Goal: Obtain resource: Download file/media

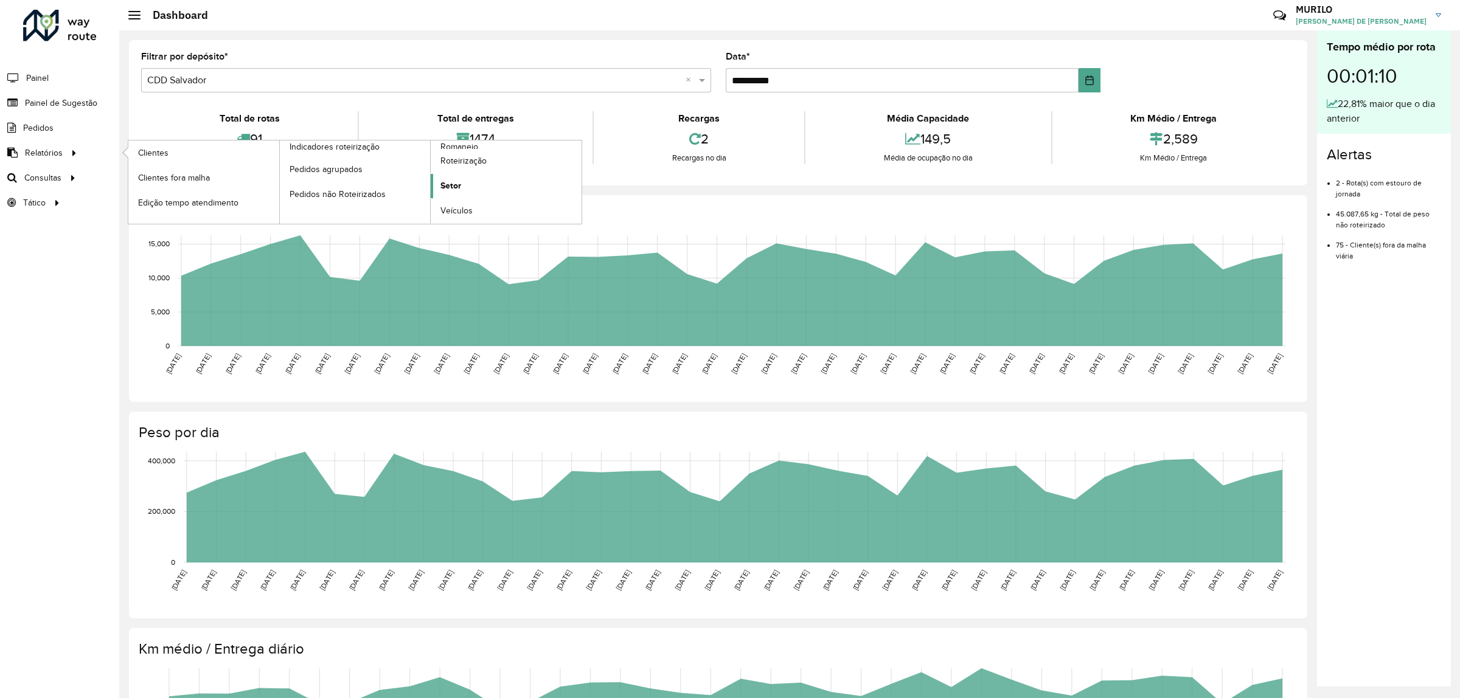
click at [479, 195] on link "Setor" at bounding box center [506, 186] width 151 height 24
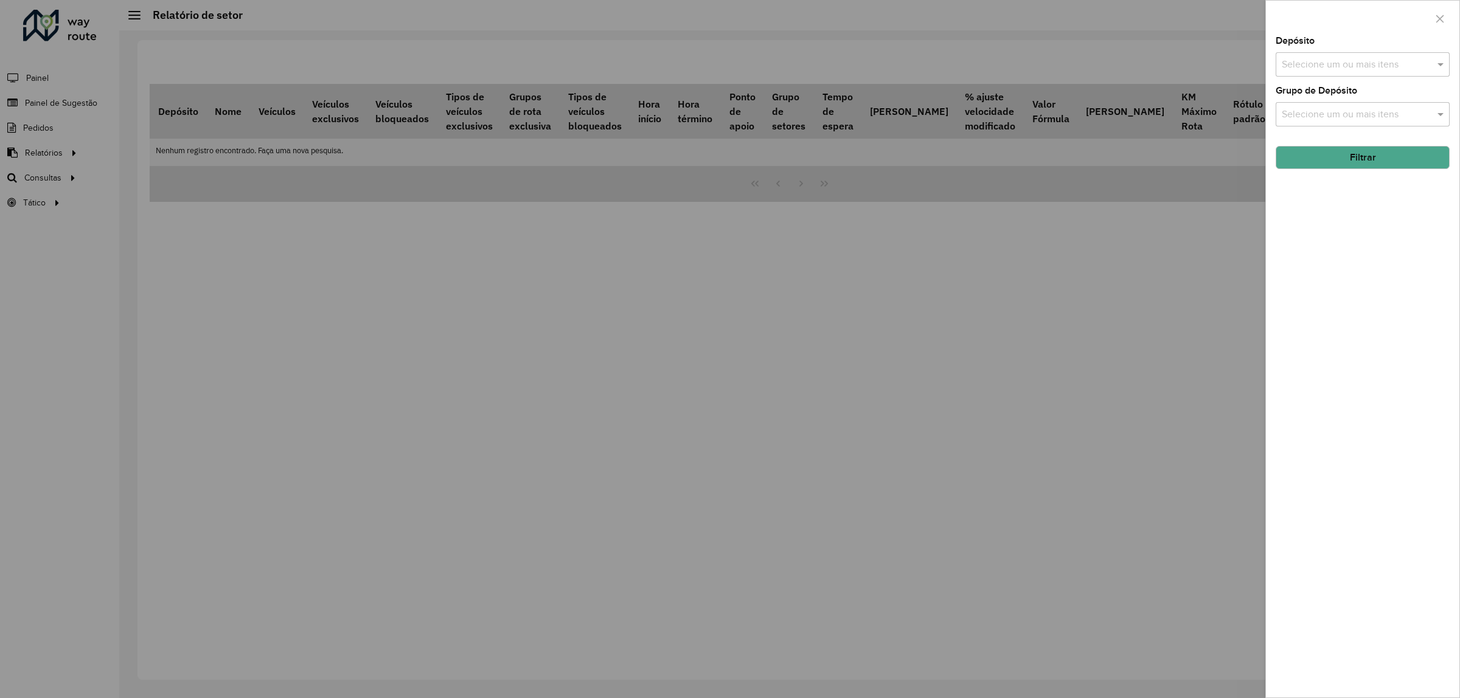
click at [1360, 69] on input "text" at bounding box center [1357, 65] width 156 height 15
click at [1342, 144] on div "CDD Salvador" at bounding box center [1362, 146] width 173 height 21
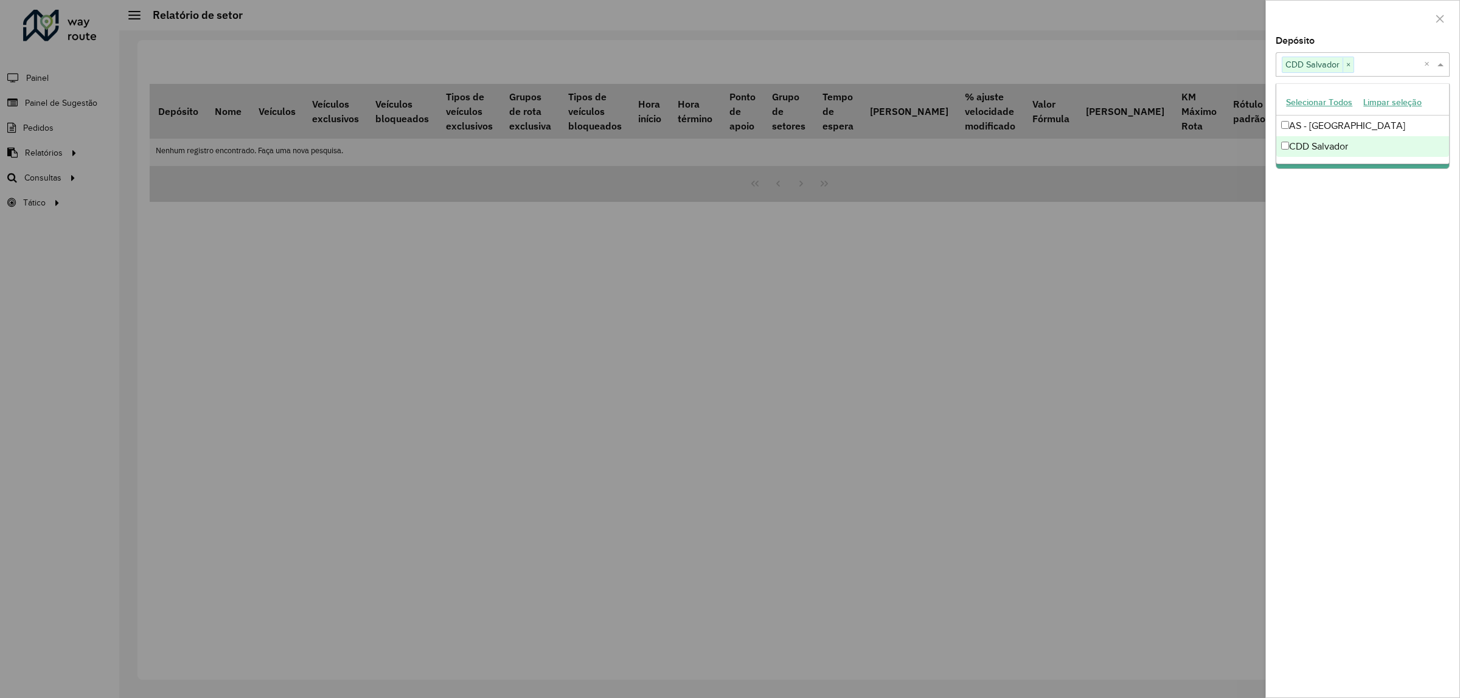
click at [1273, 193] on div "Depósito Selecione um ou mais itens CDD Salvador × × Grupo de Depósito Selecion…" at bounding box center [1362, 367] width 193 height 661
click at [1354, 114] on input "text" at bounding box center [1357, 115] width 156 height 15
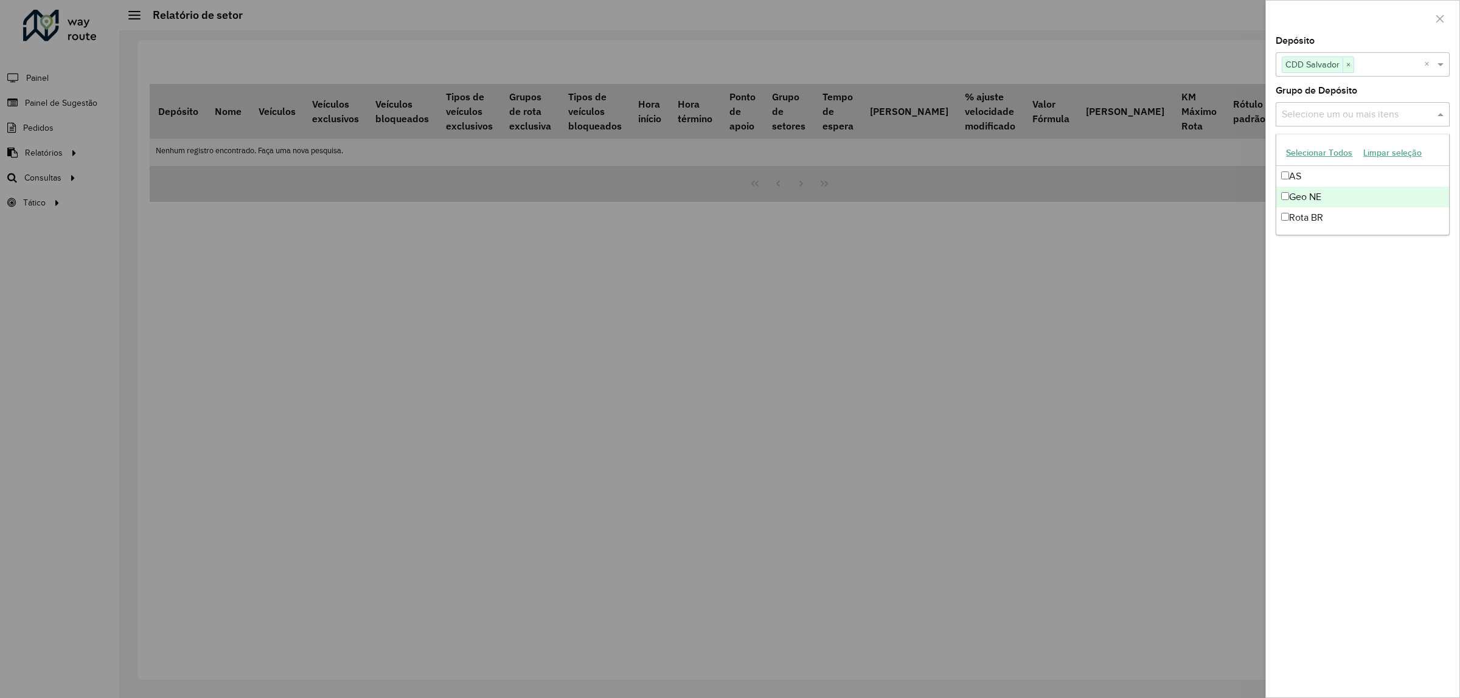
click at [1337, 198] on div "Geo NE" at bounding box center [1362, 197] width 173 height 21
click at [1355, 288] on div "Depósito Selecione um ou mais itens CDD Salvador × × Grupo de Depósito Selecion…" at bounding box center [1362, 367] width 193 height 661
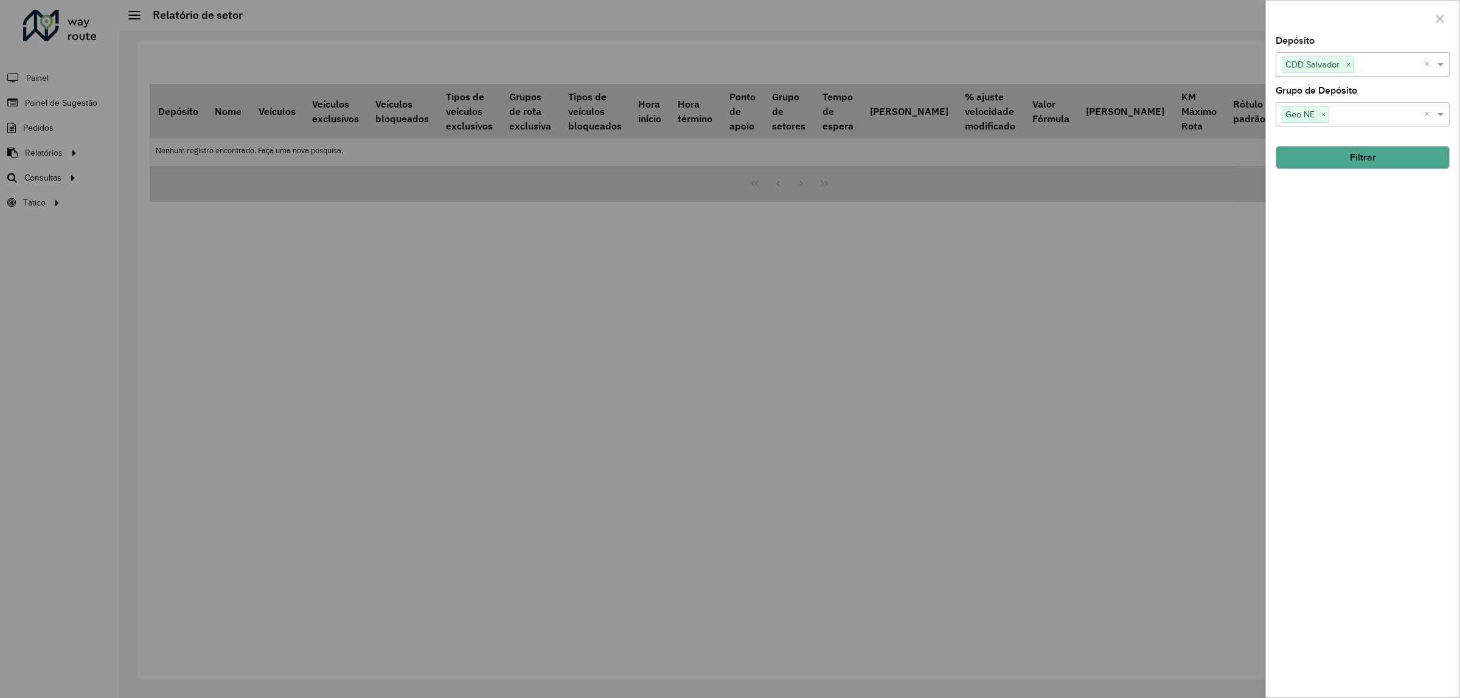
click at [1371, 151] on button "Filtrar" at bounding box center [1363, 157] width 174 height 23
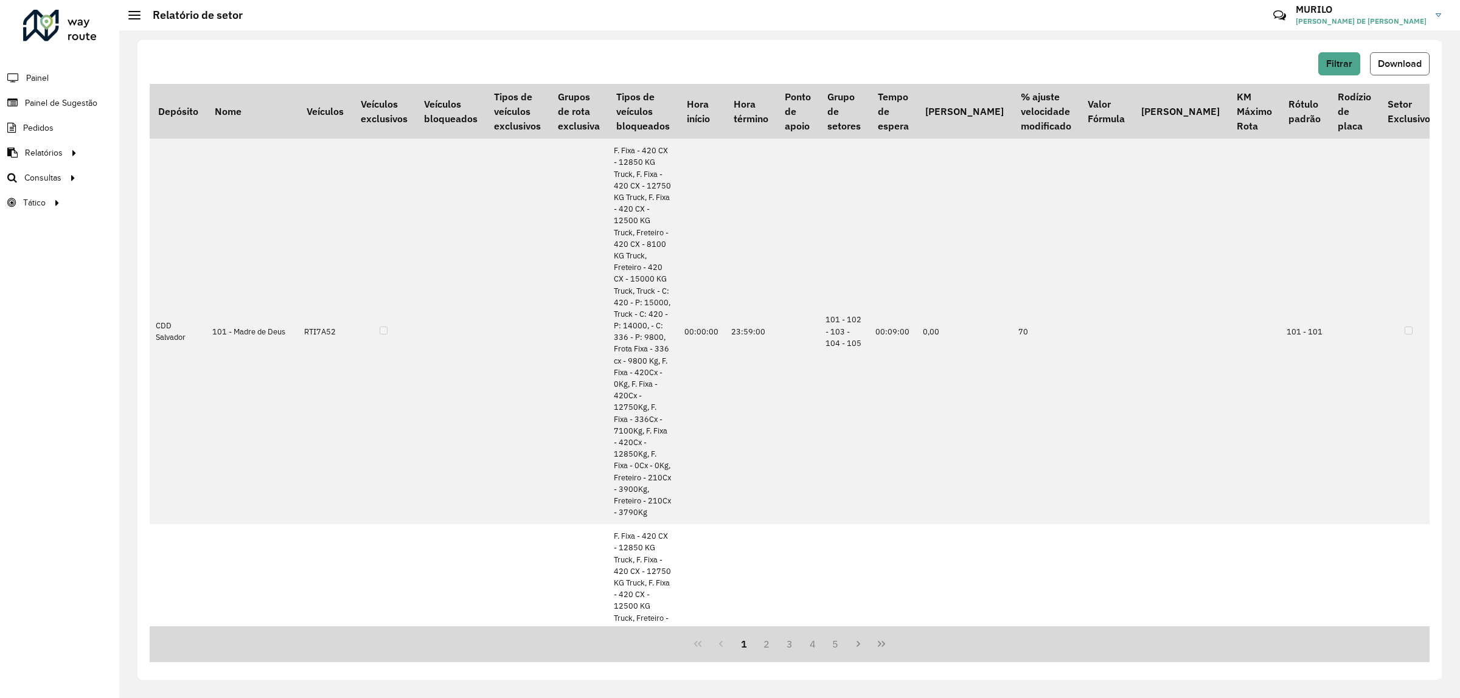
click at [1398, 68] on span "Download" at bounding box center [1400, 63] width 44 height 10
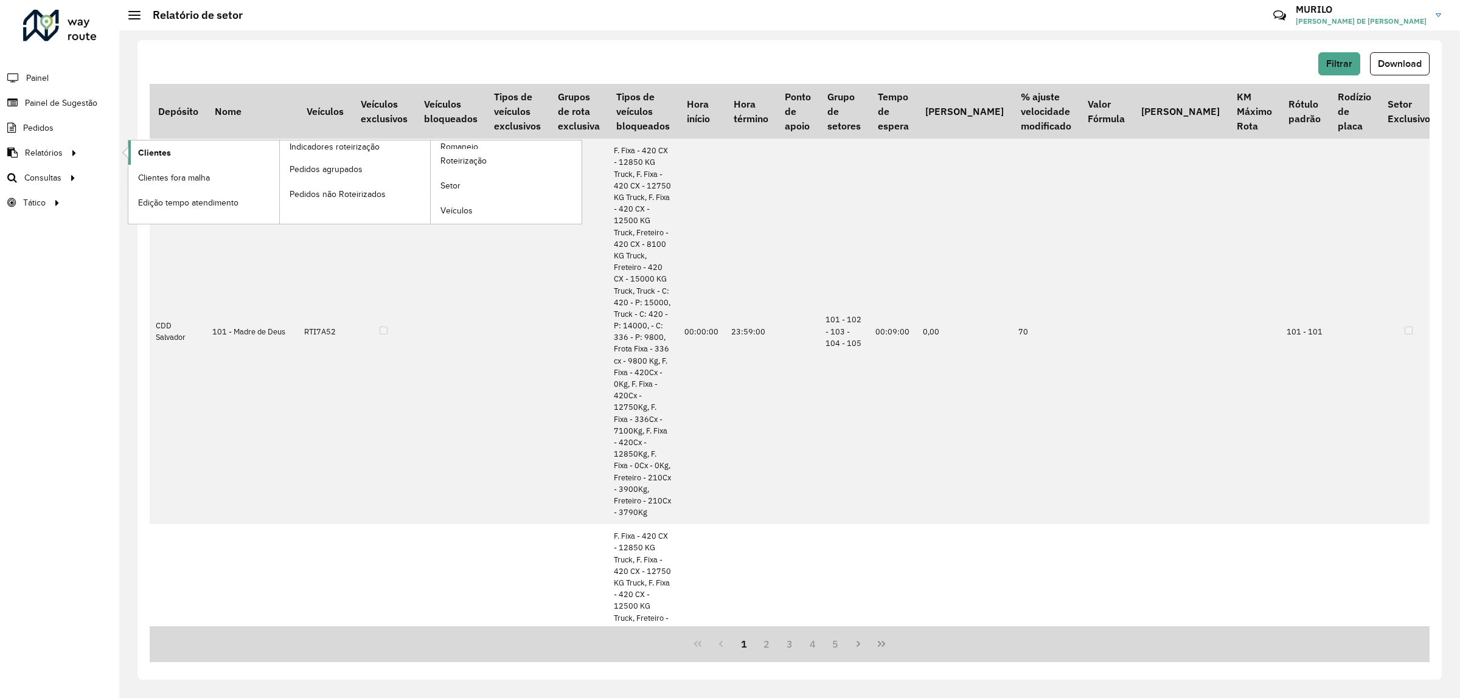
click at [144, 155] on span "Clientes" at bounding box center [154, 153] width 33 height 13
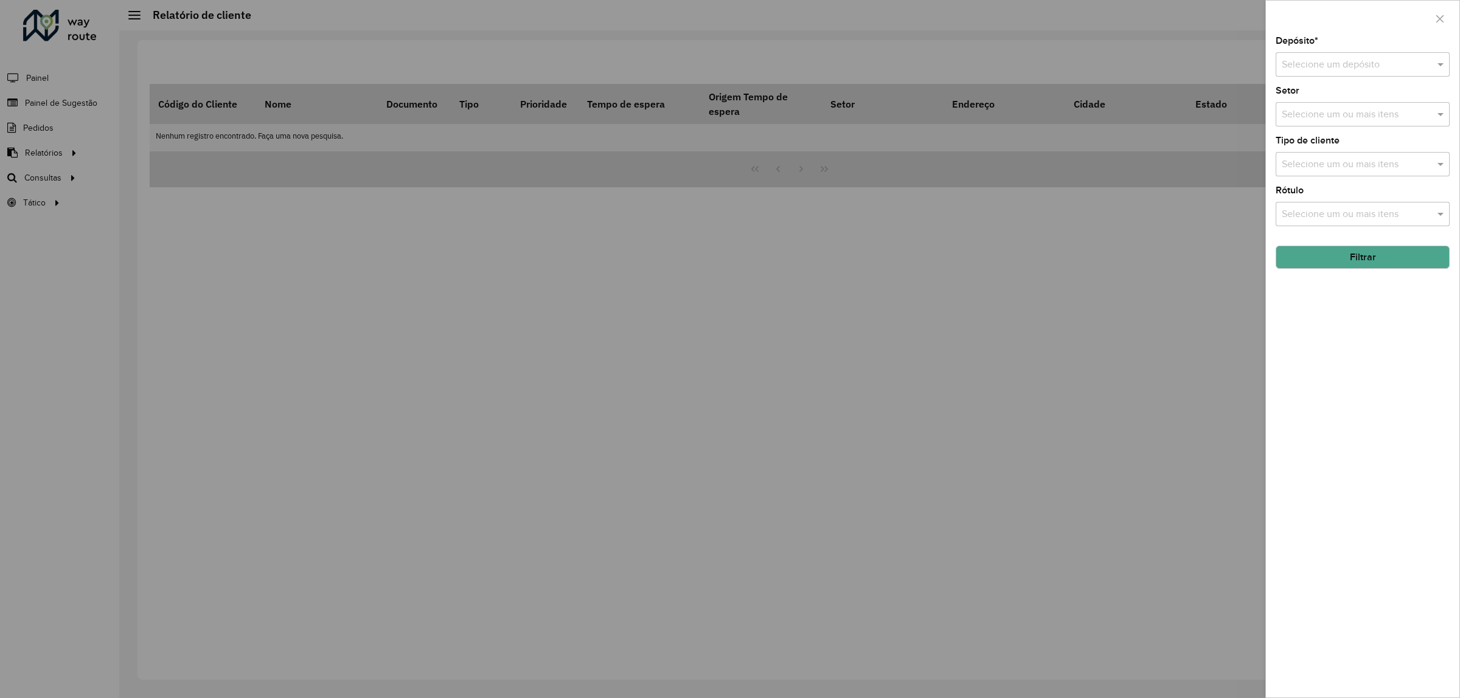
click at [1320, 66] on input "text" at bounding box center [1350, 65] width 137 height 15
click at [1360, 173] on div "Selecione um ou mais itens" at bounding box center [1363, 164] width 174 height 24
click at [1439, 190] on div "Selecione um ou mais itens" at bounding box center [1363, 179] width 174 height 24
click at [1371, 71] on input "text" at bounding box center [1350, 65] width 137 height 15
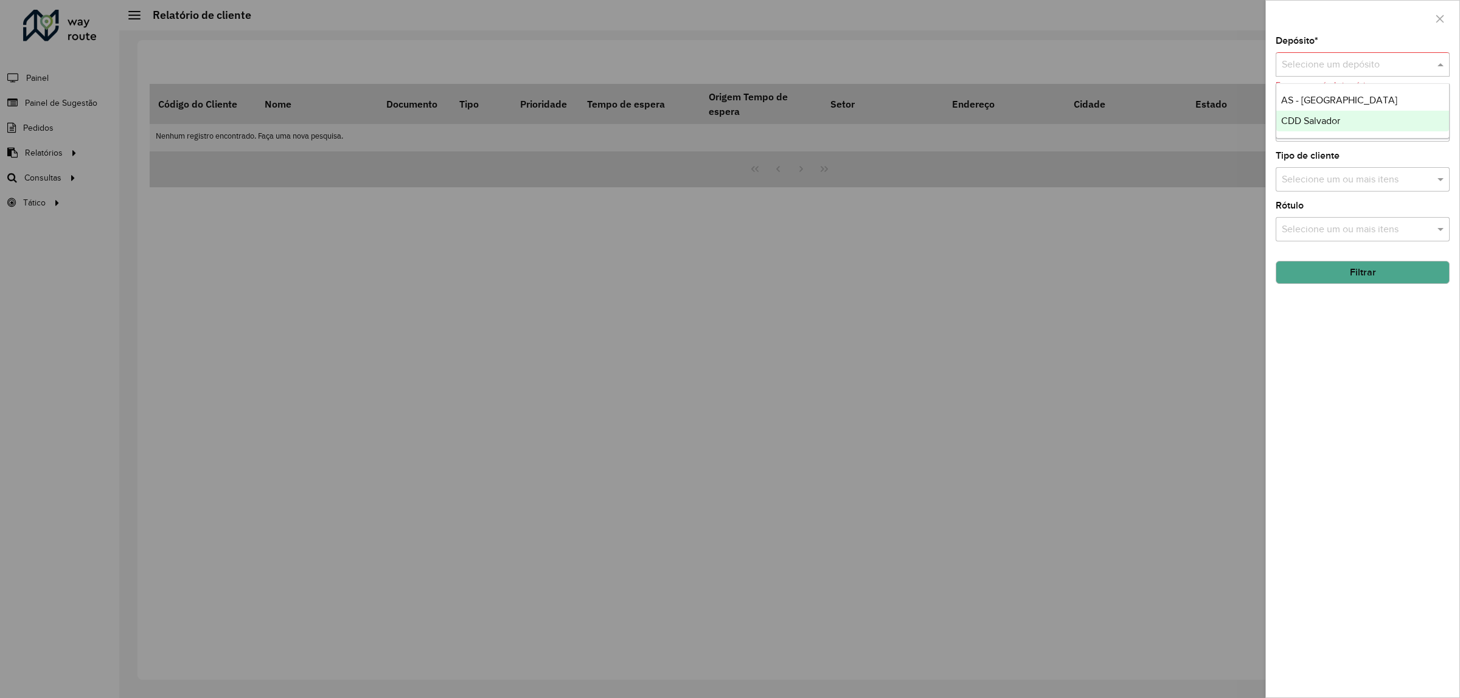
click at [1323, 124] on span "CDD Salvador" at bounding box center [1310, 121] width 59 height 10
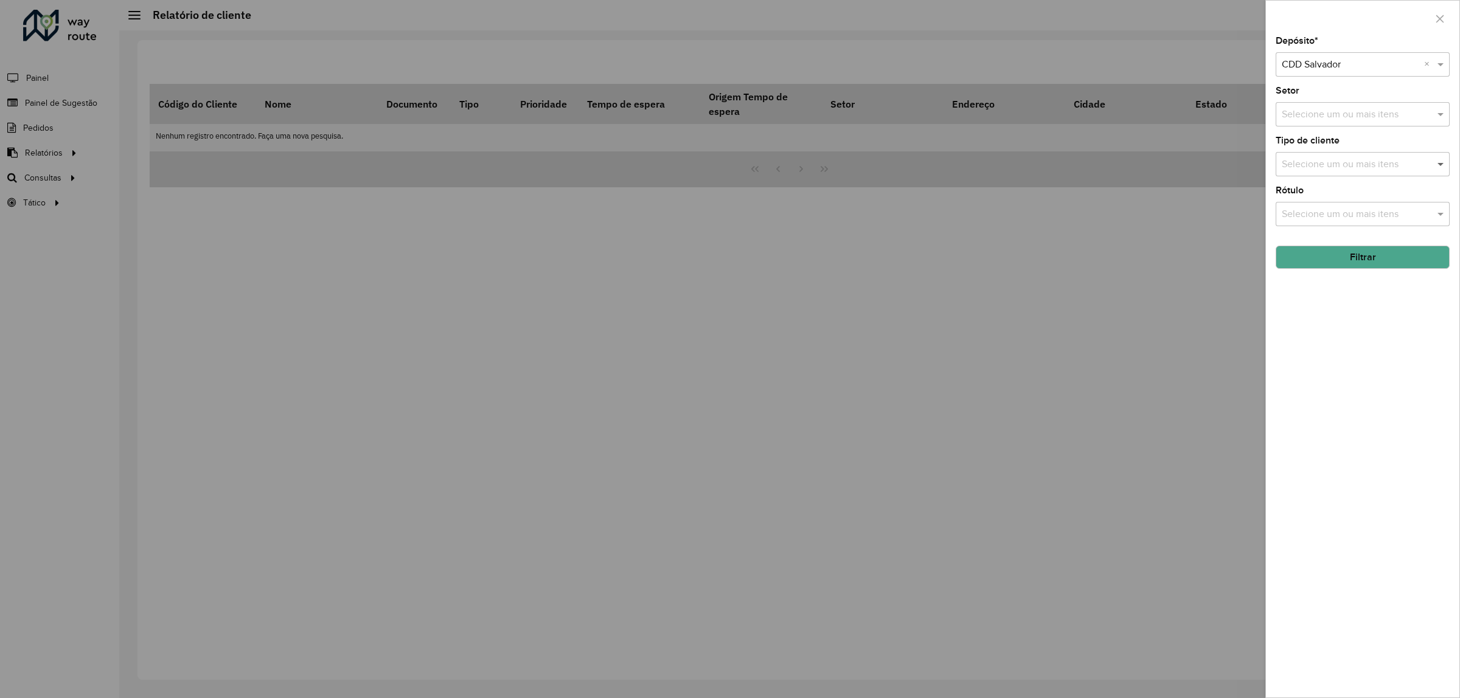
click at [1442, 165] on span at bounding box center [1442, 164] width 15 height 15
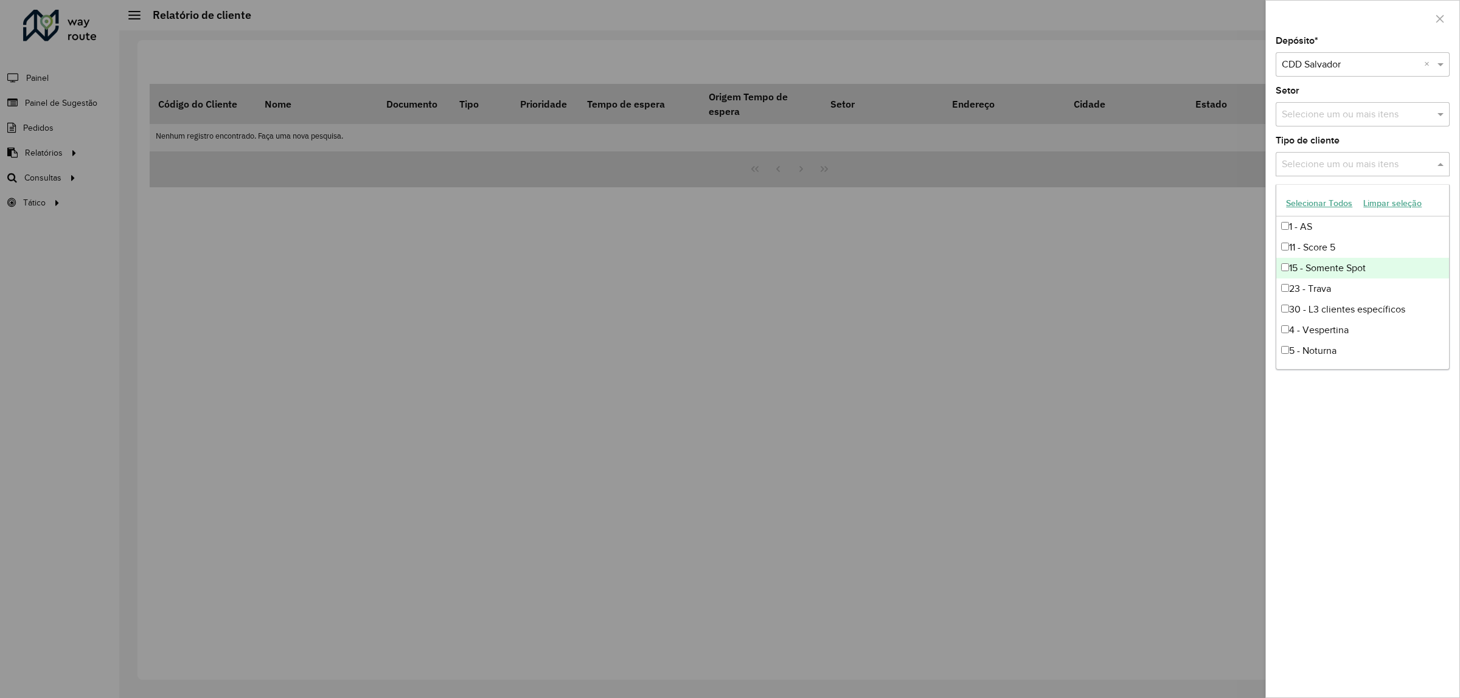
scroll to position [164, 0]
